Goal: Task Accomplishment & Management: Complete application form

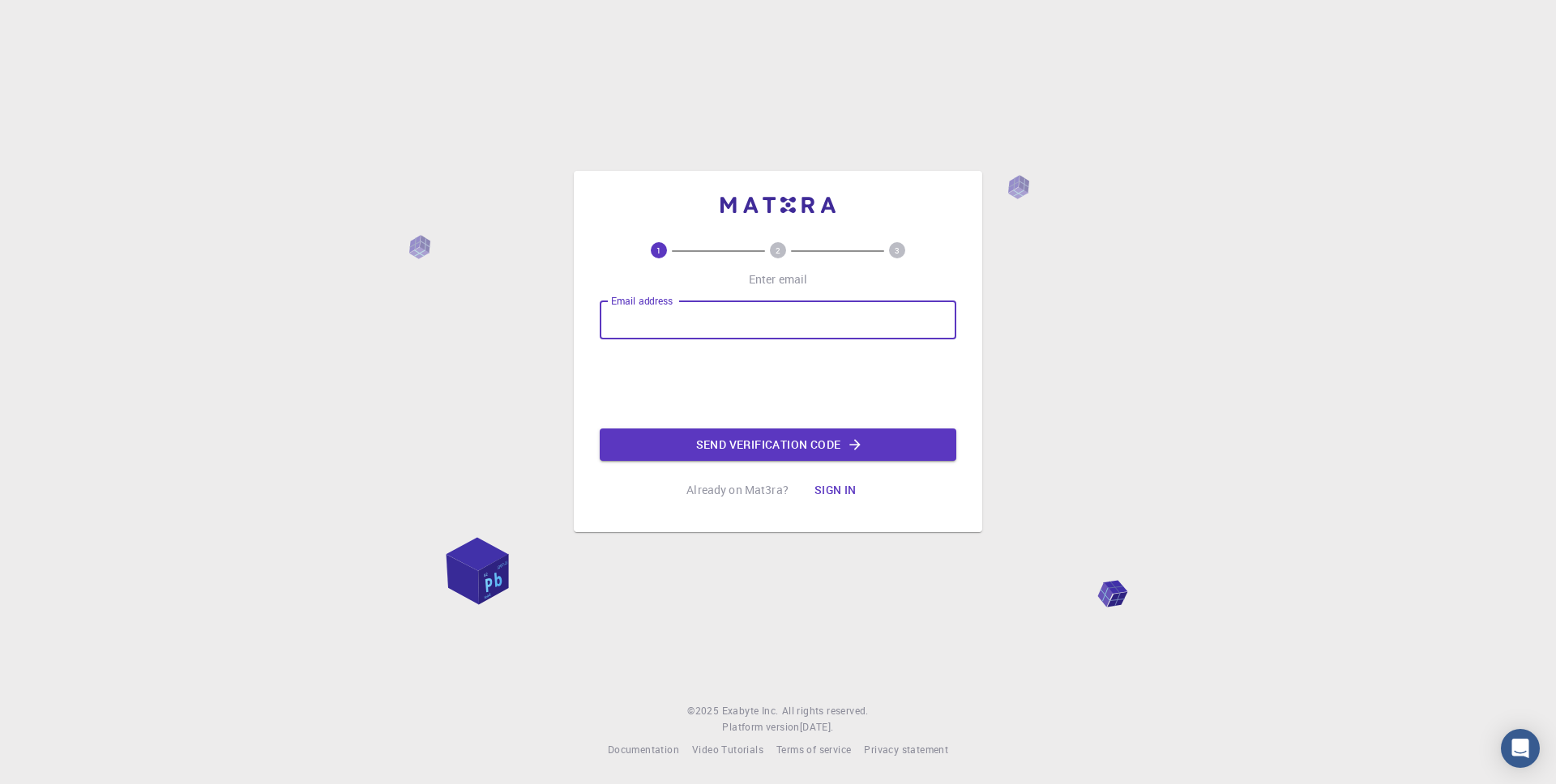
click at [676, 315] on input "Email address" at bounding box center [777, 320] width 356 height 39
click at [771, 319] on input "Email address" at bounding box center [777, 320] width 356 height 39
type input "[PERSON_NAME][EMAIL_ADDRESS][DOMAIN_NAME]"
click at [736, 440] on button "Send verification code" at bounding box center [777, 445] width 356 height 33
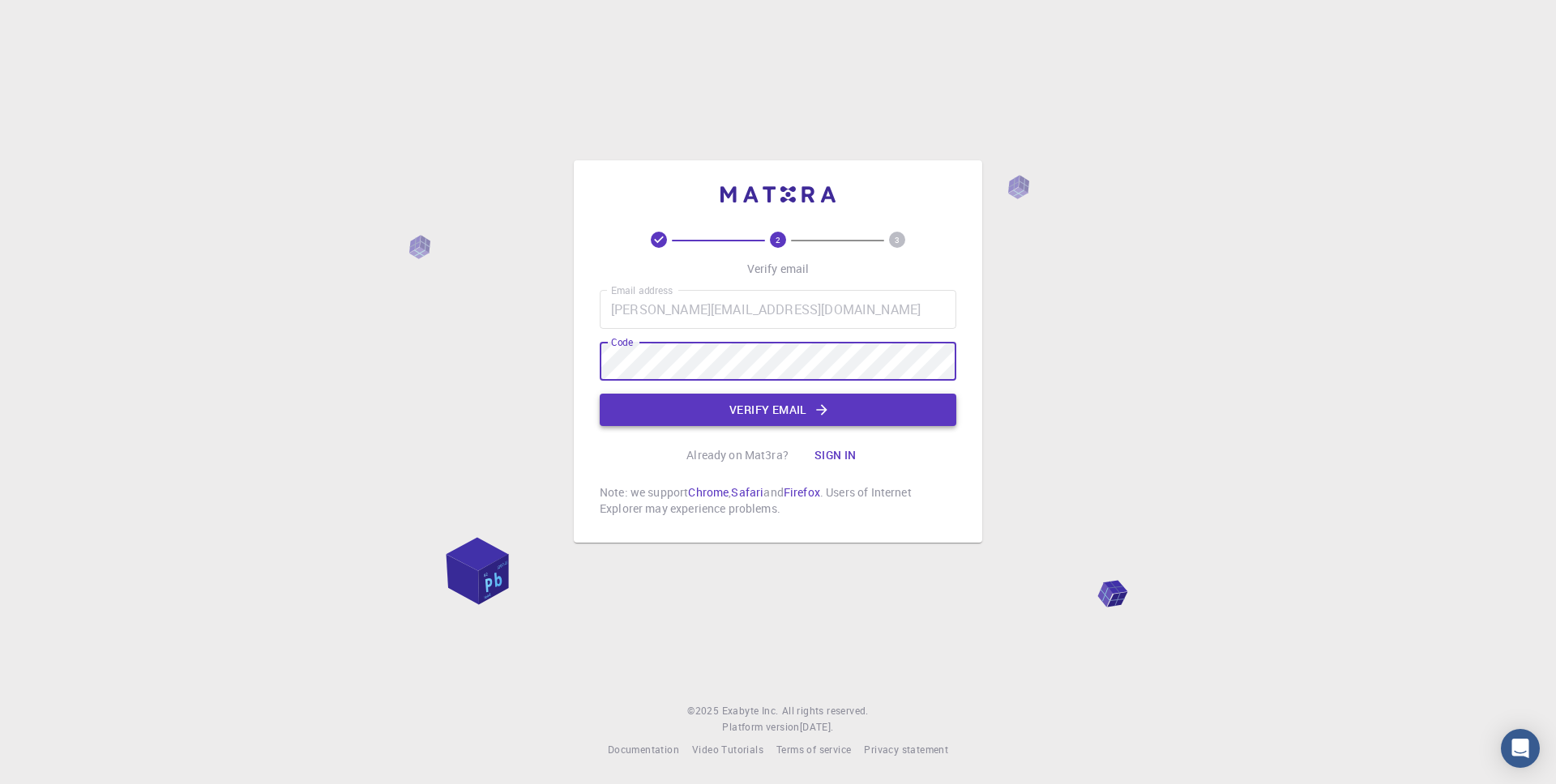
click at [754, 411] on button "Verify email" at bounding box center [777, 411] width 356 height 33
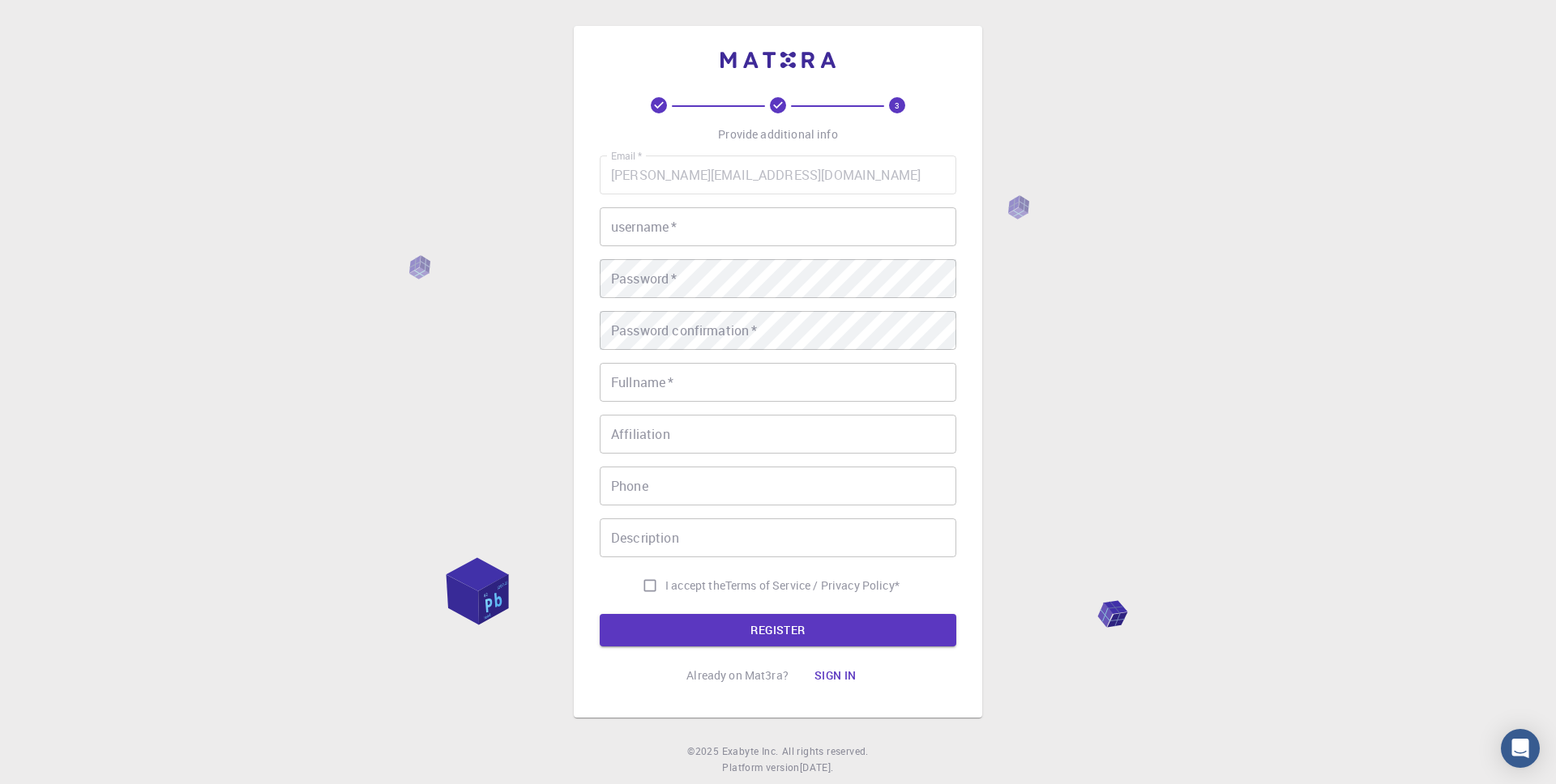
click at [696, 231] on input "username   *" at bounding box center [777, 227] width 356 height 39
type input "maniac33"
click at [674, 380] on input "Fullname   *" at bounding box center [777, 382] width 356 height 39
click at [739, 389] on input "Fullname   *" at bounding box center [777, 382] width 356 height 39
type input "[PERSON_NAME]"
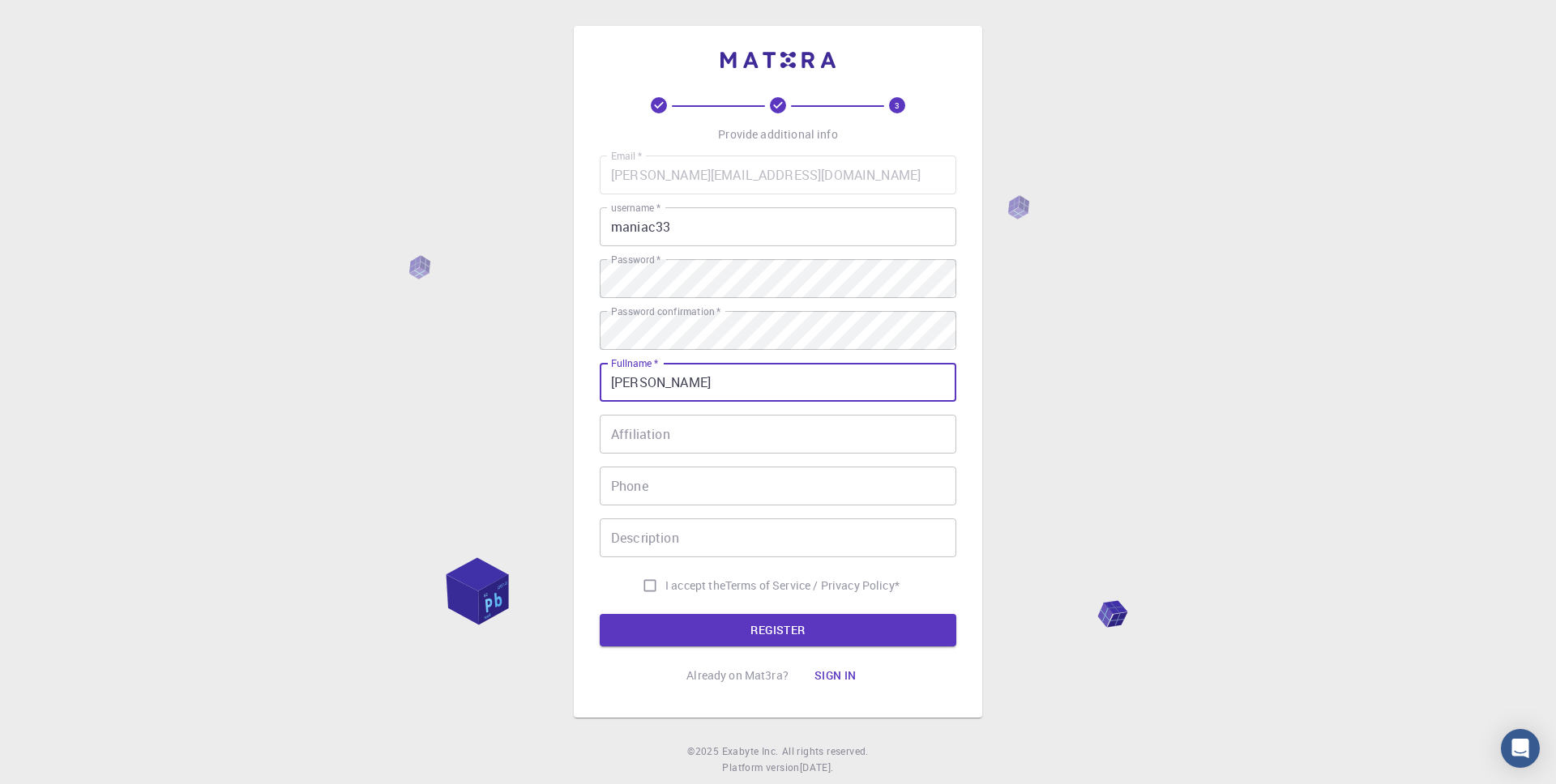
type input "015786422255"
click at [751, 561] on div "Email   * [PERSON_NAME][EMAIL_ADDRESS][DOMAIN_NAME] Email   * username   * mani…" at bounding box center [777, 378] width 356 height 446
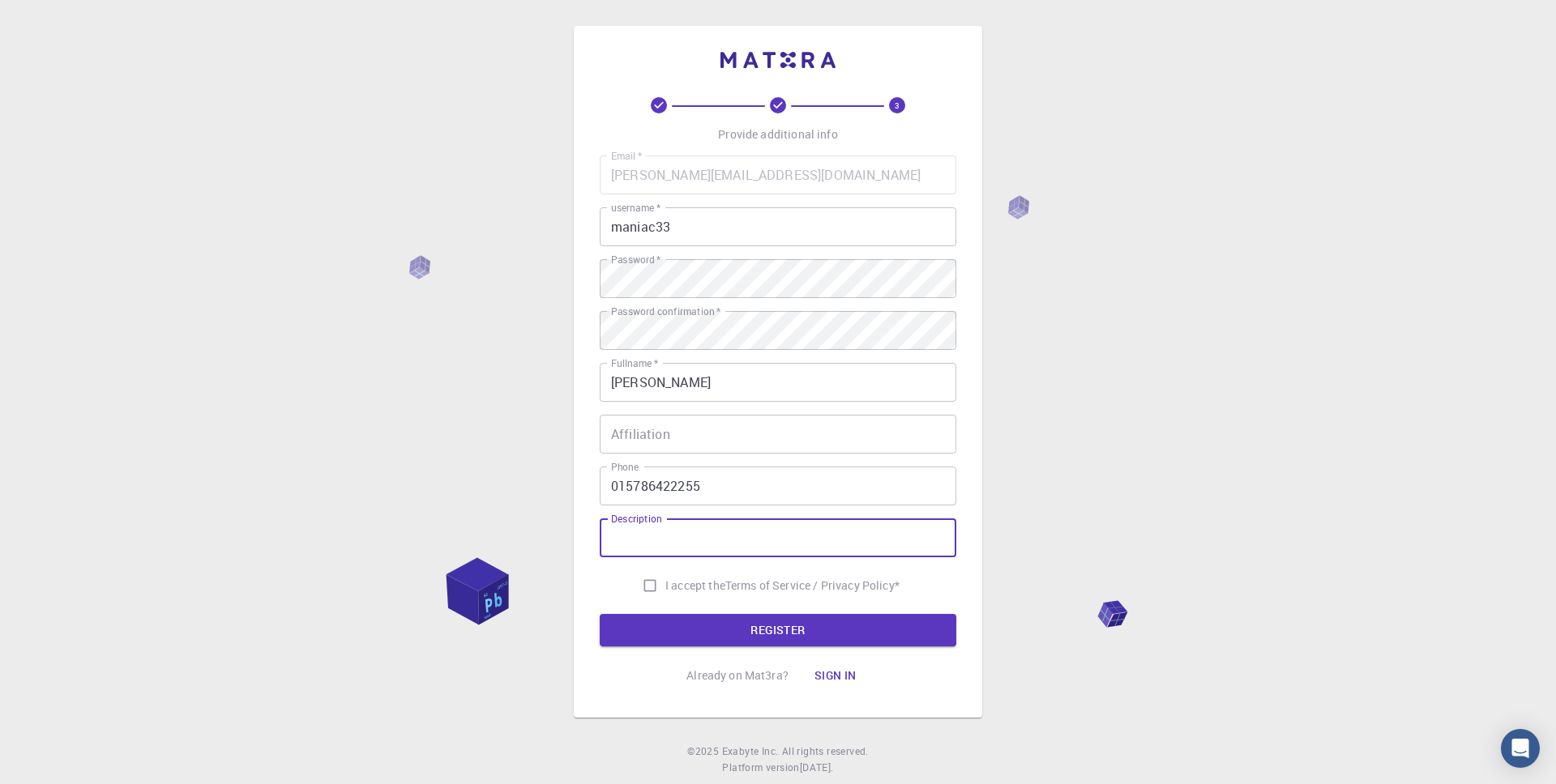
click at [743, 548] on input "Description" at bounding box center [777, 537] width 356 height 39
type input "Physicist"
click at [655, 578] on input "I accept the Terms of Service / Privacy Policy *" at bounding box center [650, 586] width 31 height 31
checkbox input "true"
click at [706, 418] on input "Affiliation" at bounding box center [777, 434] width 356 height 39
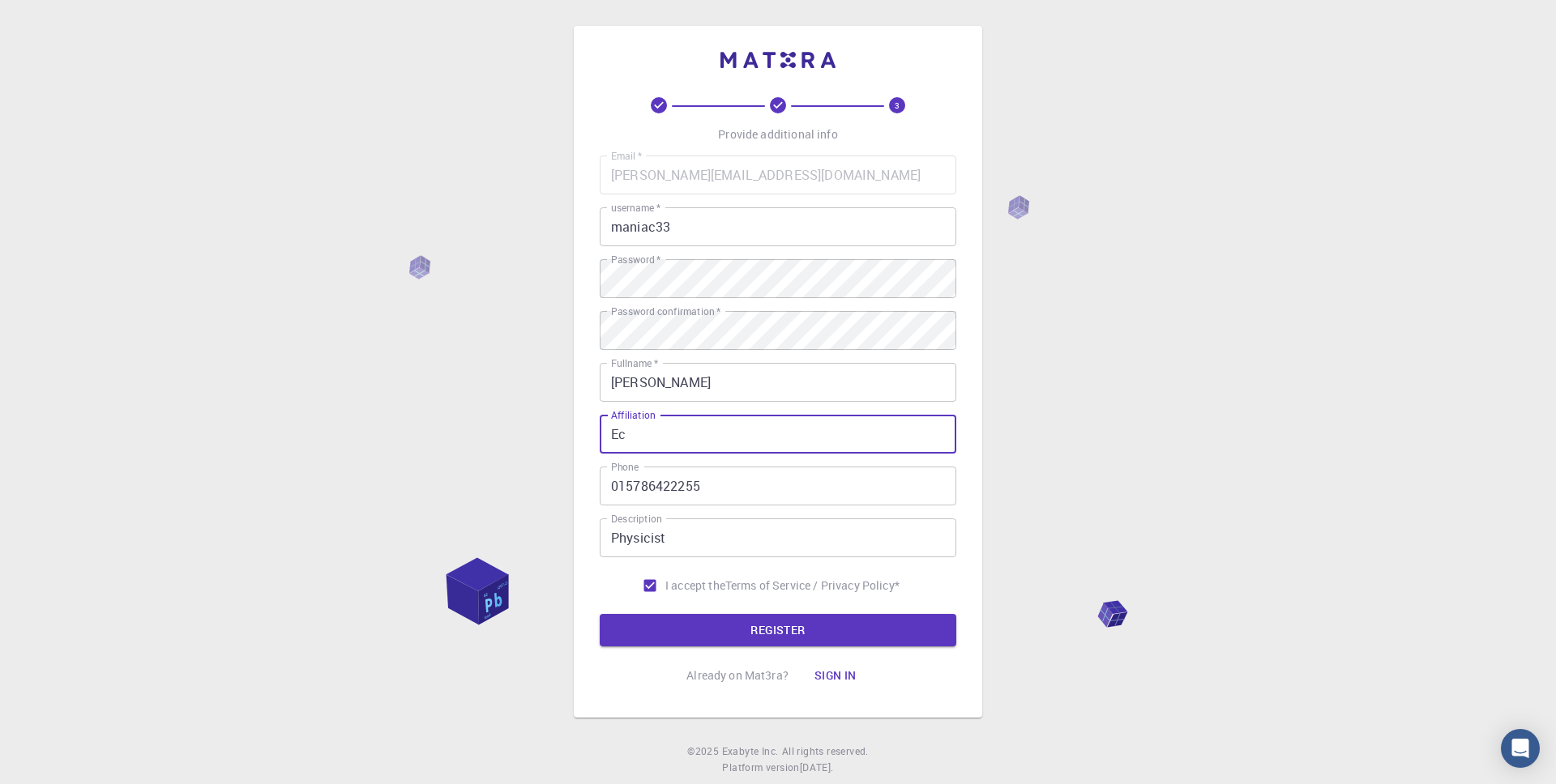
type input "E"
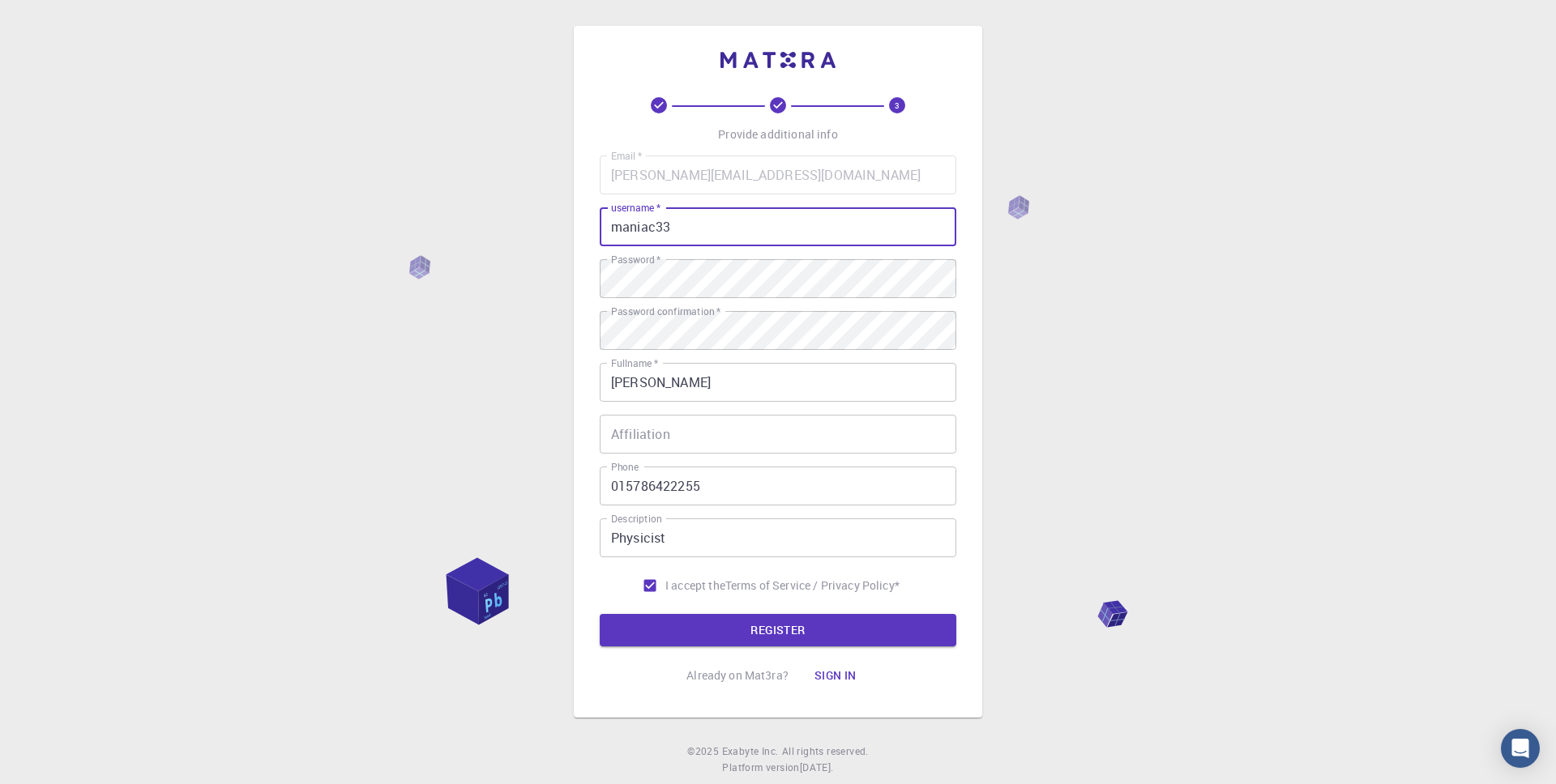
click at [736, 232] on input "maniac33" at bounding box center [777, 227] width 356 height 39
click at [618, 233] on input "[PERSON_NAME]" at bounding box center [777, 227] width 356 height 39
click at [649, 227] on input "[PERSON_NAME]" at bounding box center [777, 227] width 356 height 39
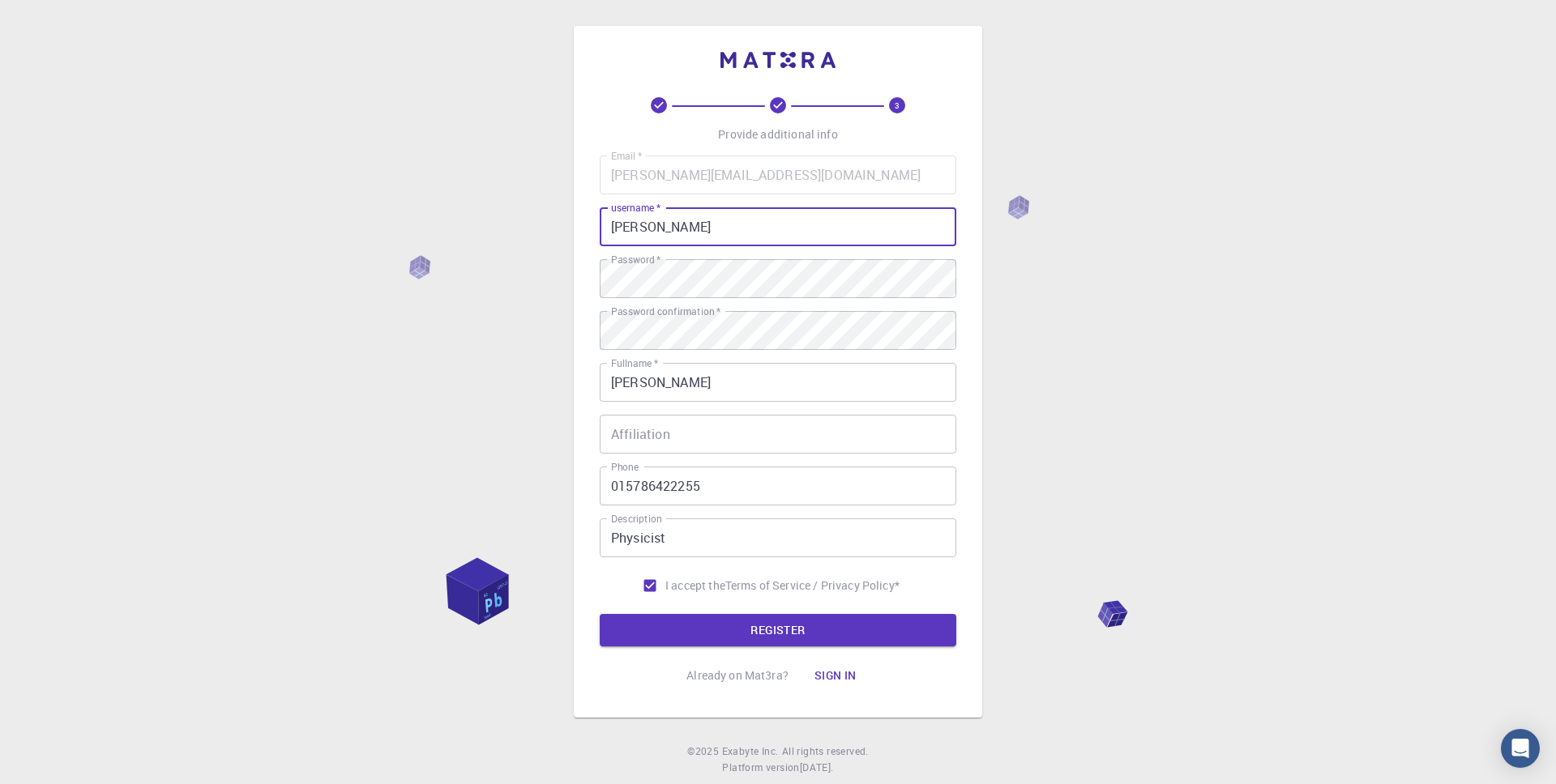
click at [649, 227] on input "[PERSON_NAME]" at bounding box center [777, 227] width 356 height 39
type input "[PERSON_NAME]"
click at [668, 635] on button "REGISTER" at bounding box center [777, 630] width 356 height 33
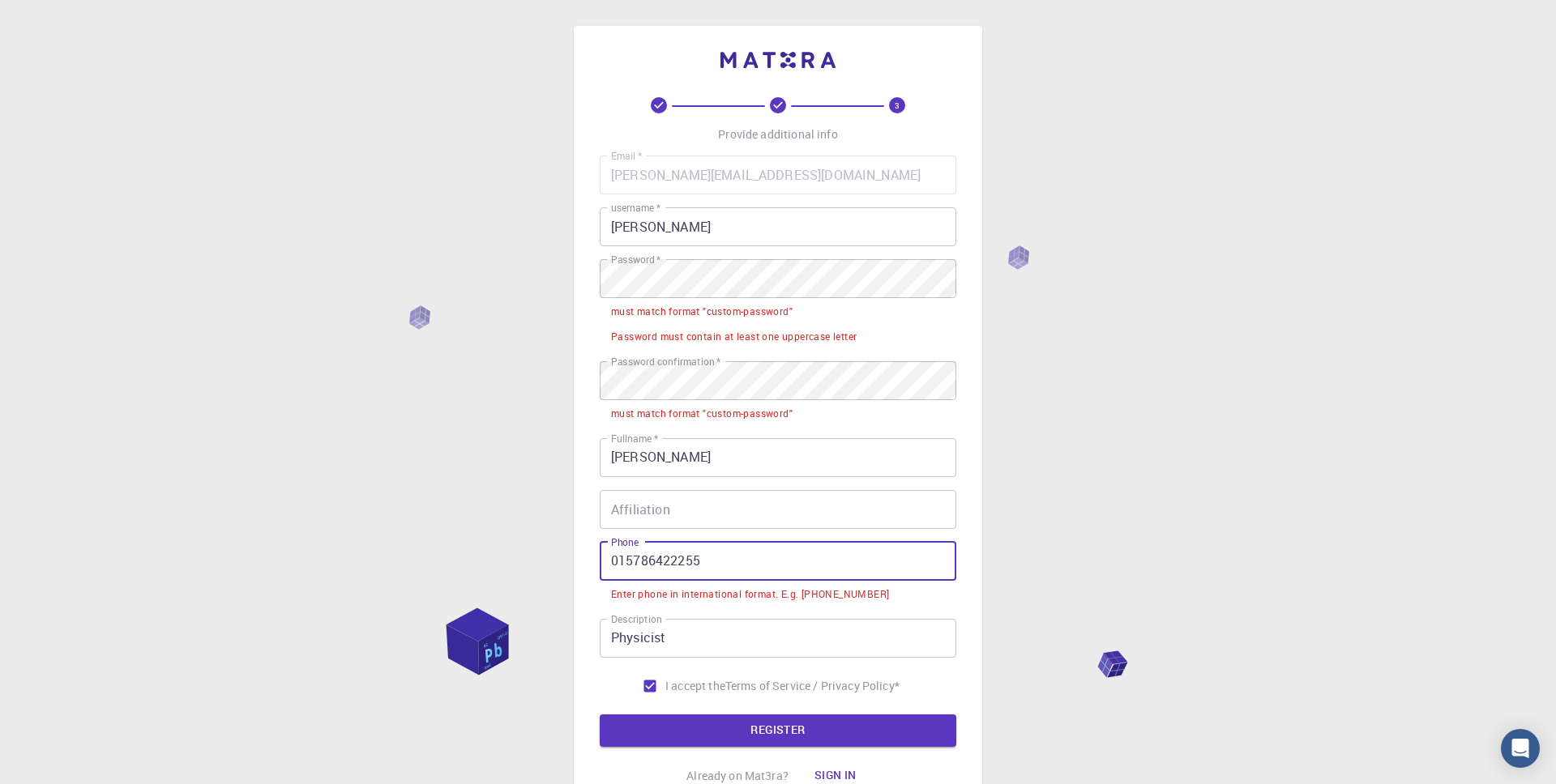
click at [607, 566] on input "015786422255" at bounding box center [777, 561] width 356 height 39
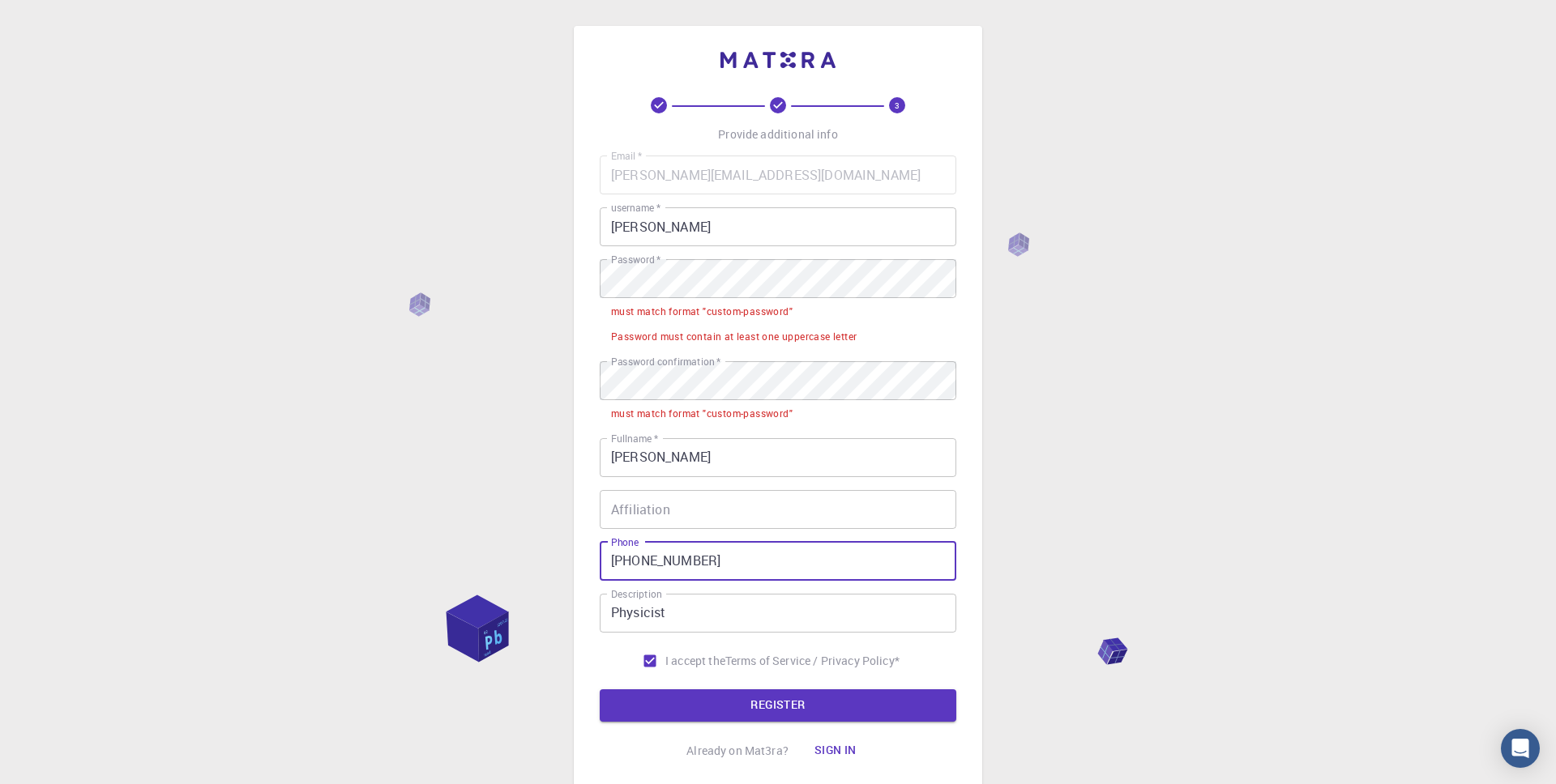
type input "[PHONE_NUMBER]"
click at [1094, 530] on div "3 Provide additional info Email   * [PERSON_NAME][EMAIL_ADDRESS][DOMAIN_NAME] E…" at bounding box center [778, 449] width 1556 height 900
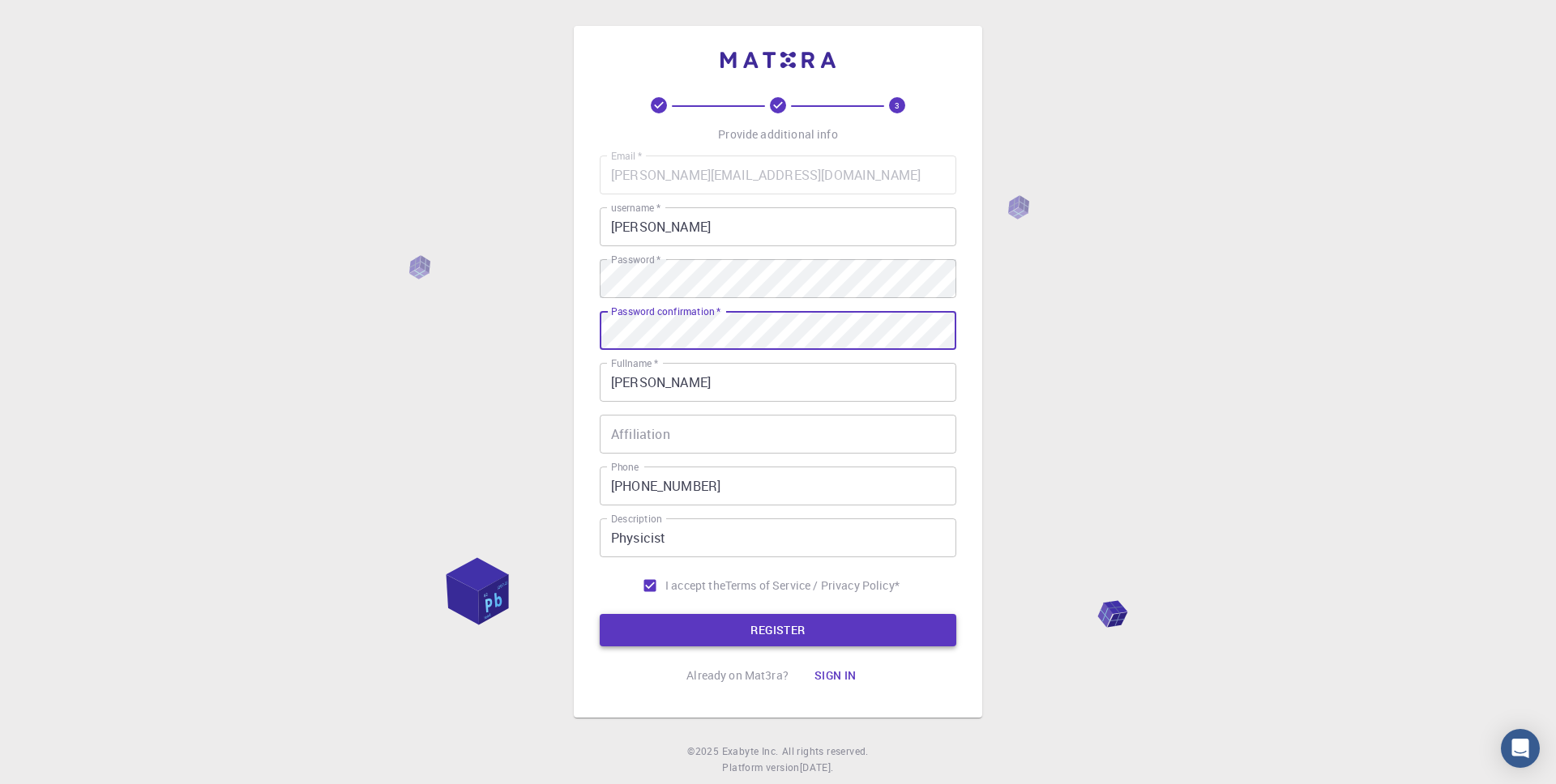
click at [770, 635] on button "REGISTER" at bounding box center [777, 630] width 356 height 33
